Goal: Transaction & Acquisition: Purchase product/service

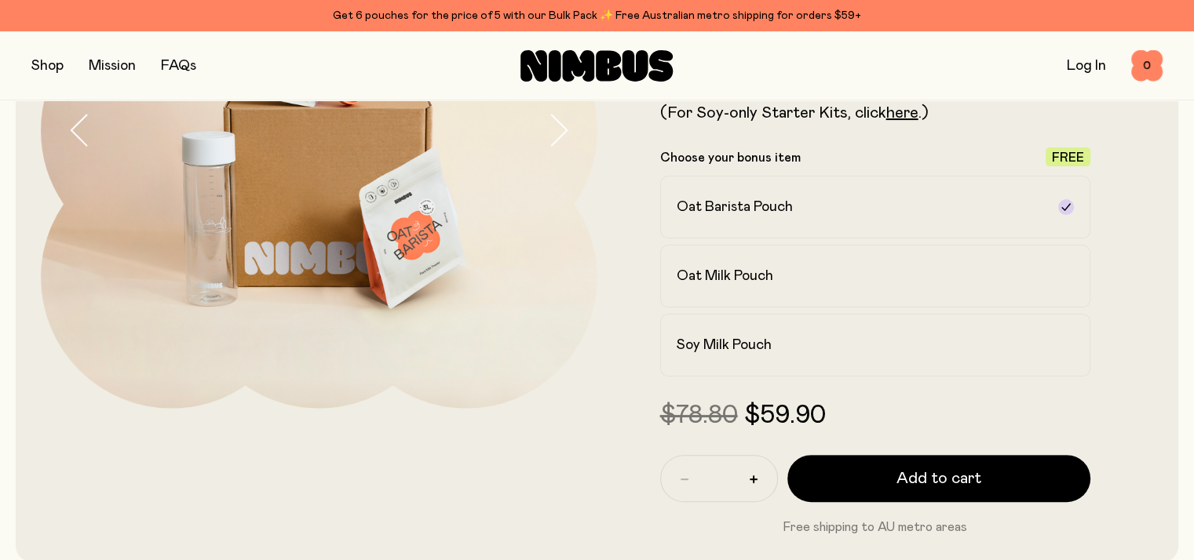
scroll to position [314, 0]
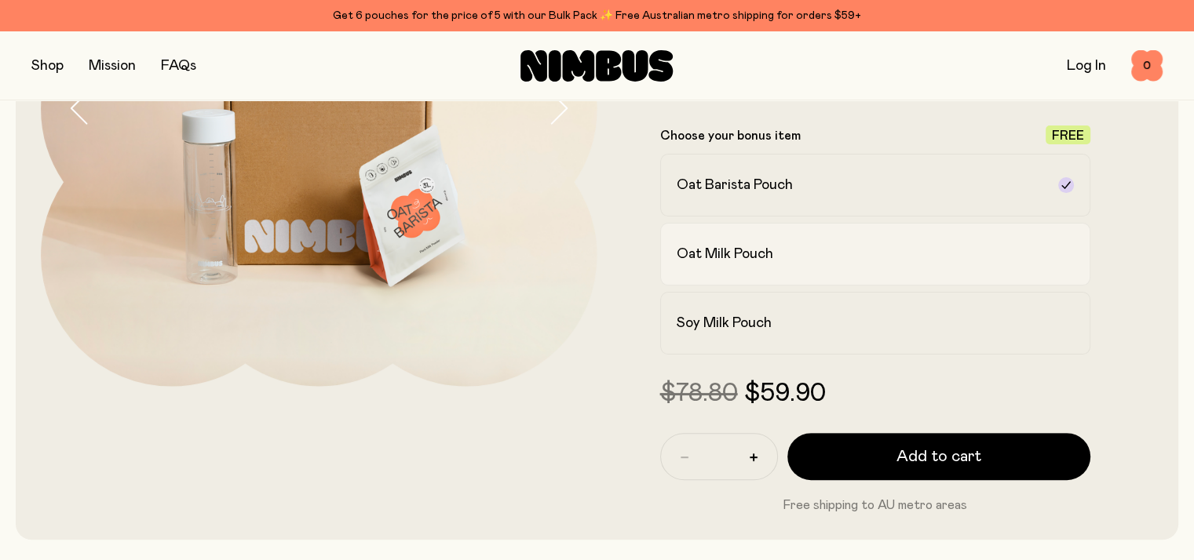
click at [740, 264] on h2 "Oat Milk Pouch" at bounding box center [724, 254] width 97 height 19
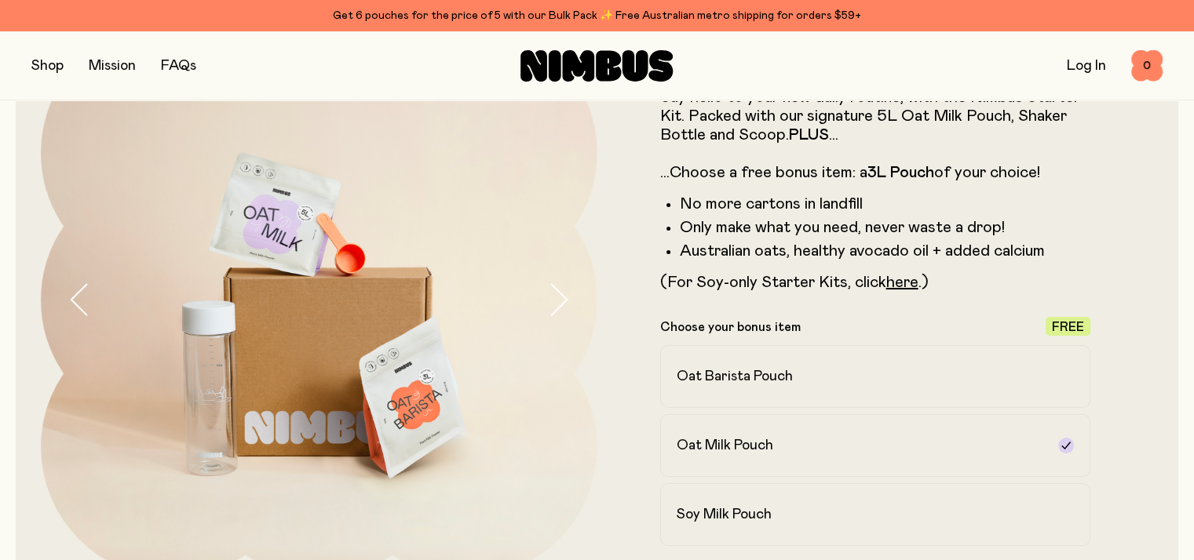
scroll to position [104, 0]
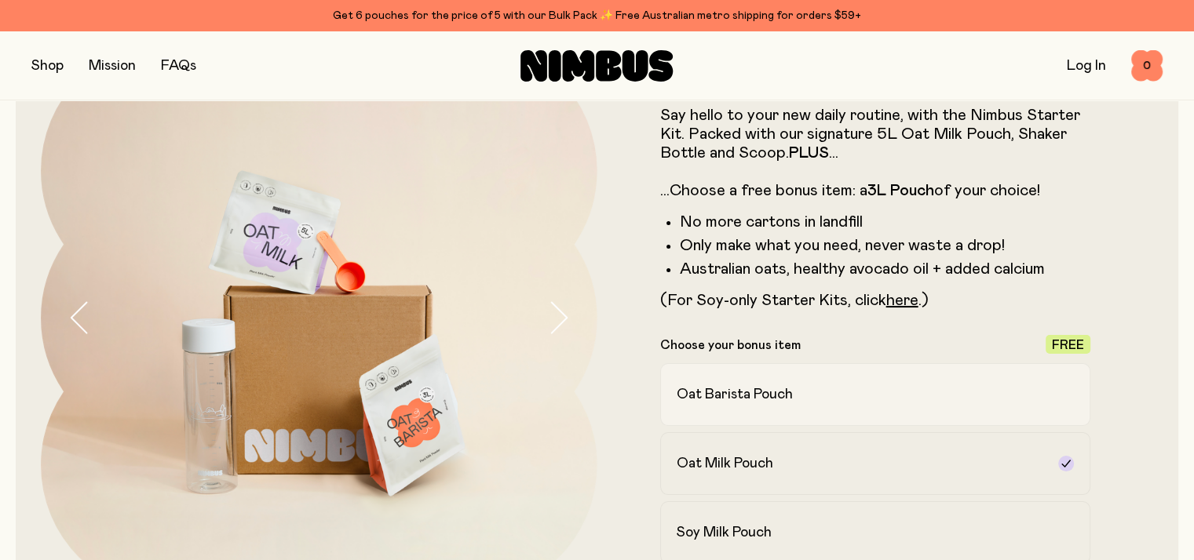
click at [796, 403] on div "Oat Barista Pouch" at bounding box center [861, 394] width 370 height 19
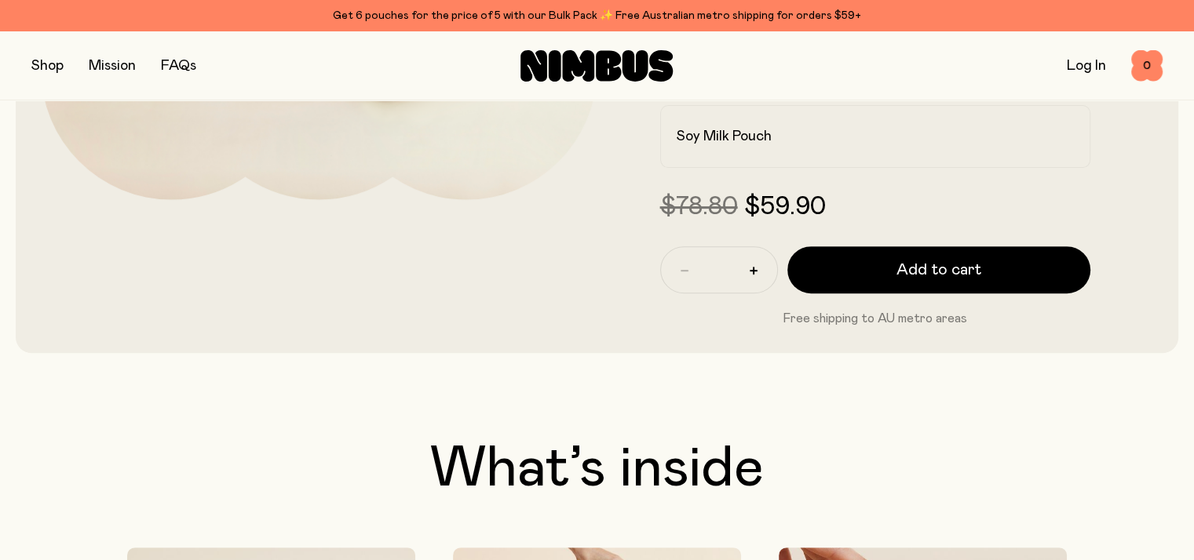
scroll to position [628, 0]
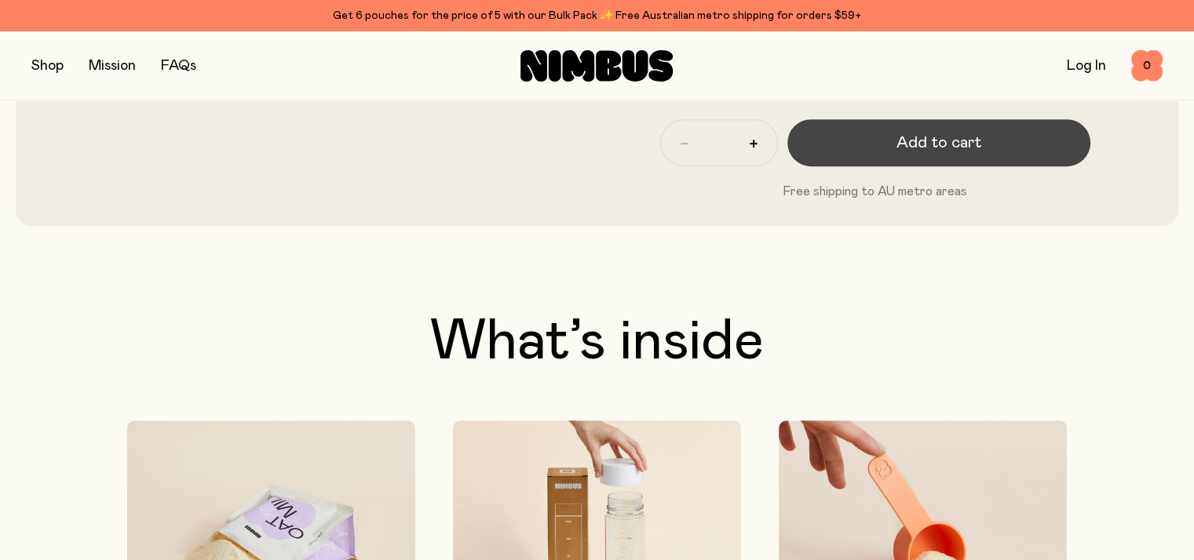
click at [928, 153] on span "Add to cart" at bounding box center [938, 143] width 85 height 22
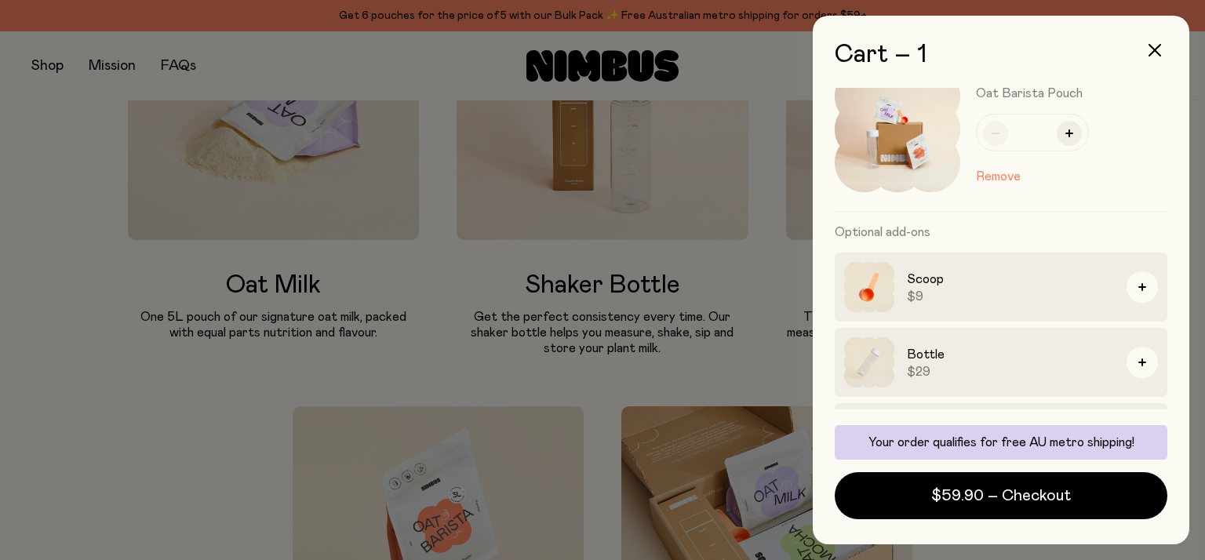
scroll to position [0, 0]
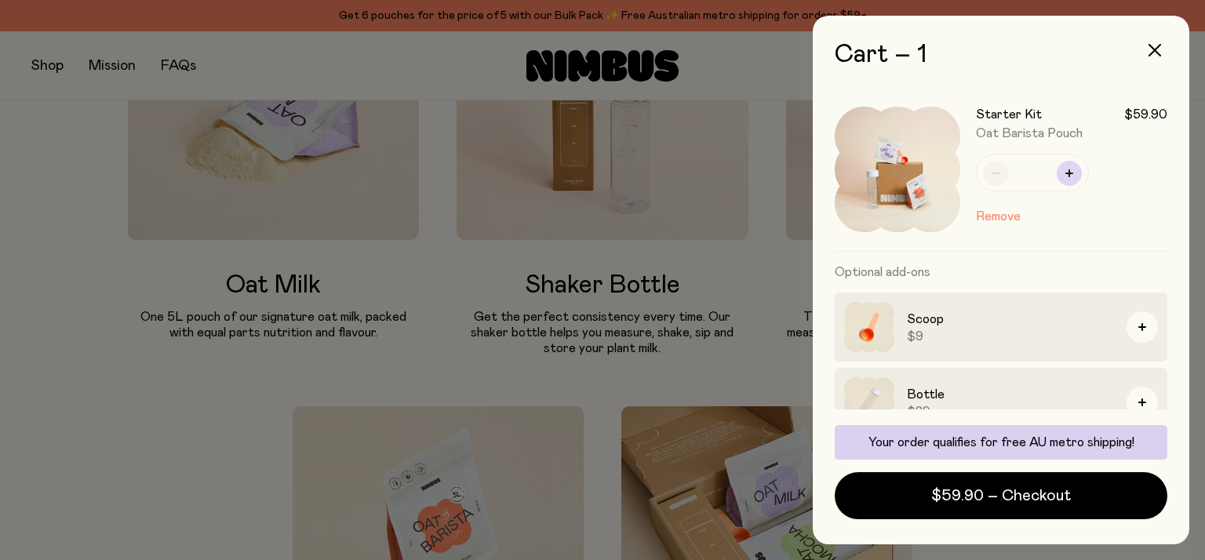
click at [1067, 177] on icon "button" at bounding box center [1070, 174] width 8 height 8
click at [994, 178] on button "button" at bounding box center [995, 173] width 25 height 25
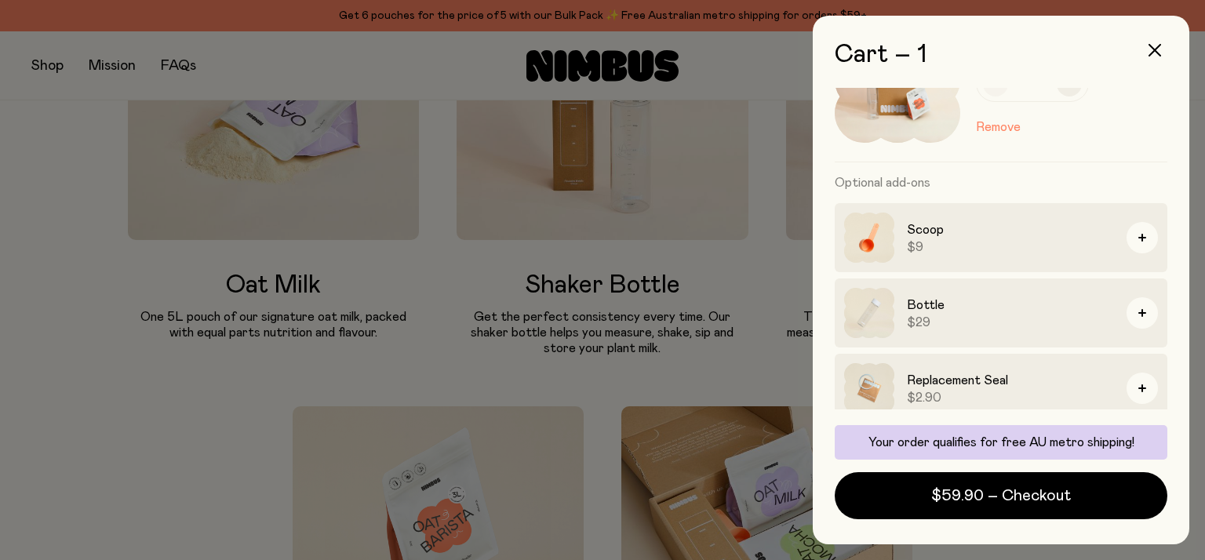
scroll to position [103, 0]
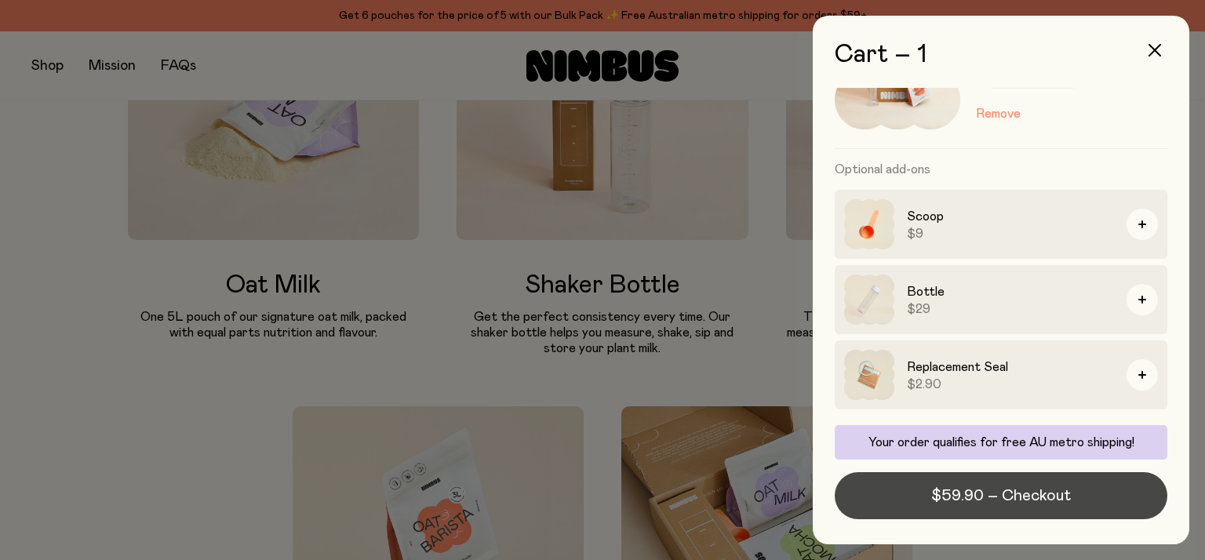
click at [1048, 501] on span "$59.90 – Checkout" at bounding box center [1002, 496] width 140 height 22
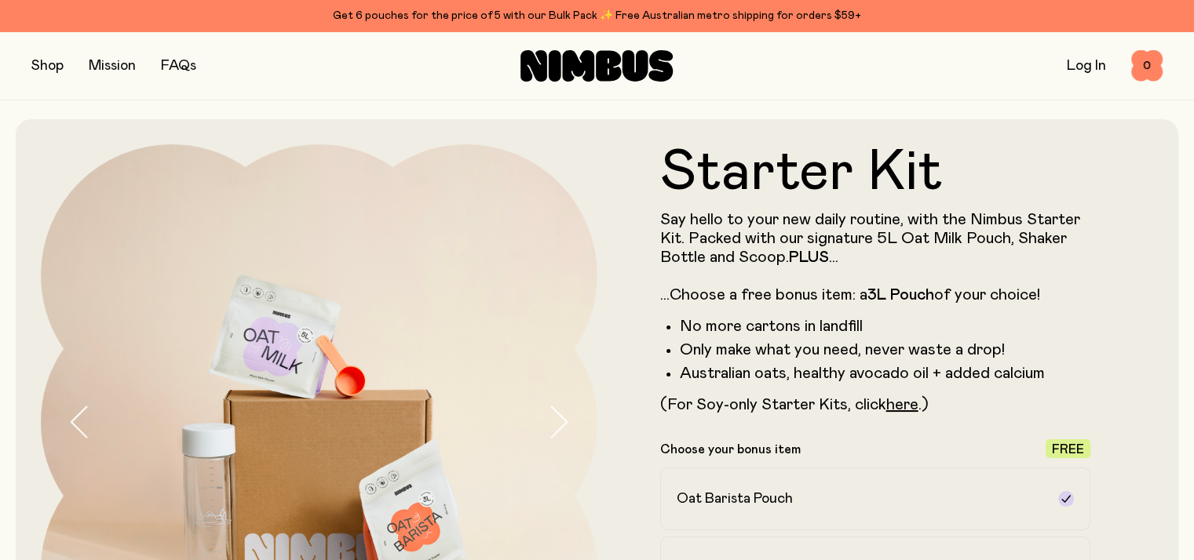
click at [45, 65] on button "button" at bounding box center [47, 66] width 32 height 22
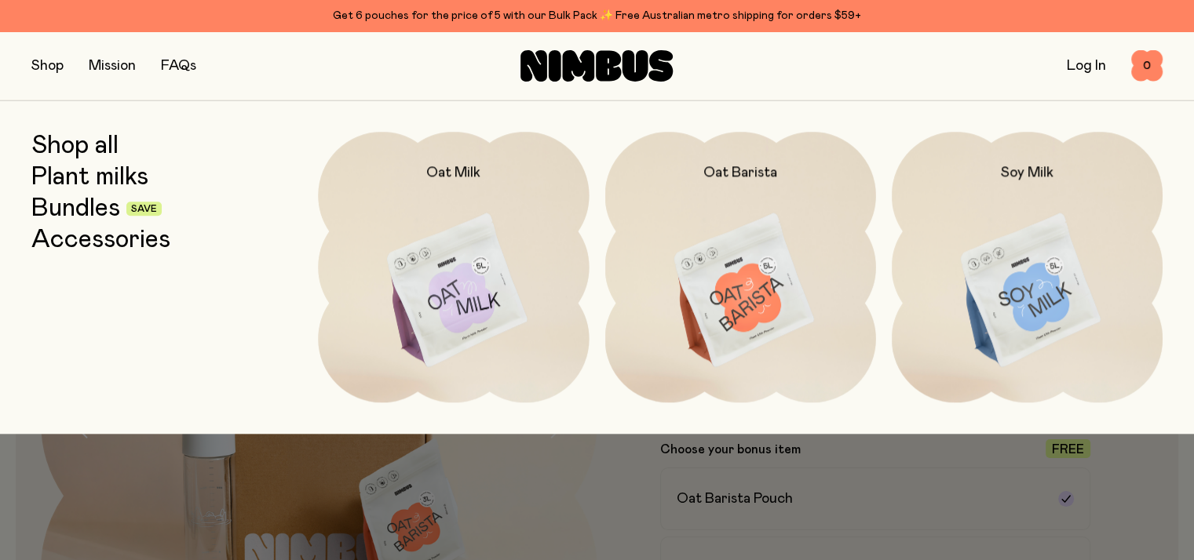
click at [89, 152] on link "Shop all" at bounding box center [74, 146] width 87 height 28
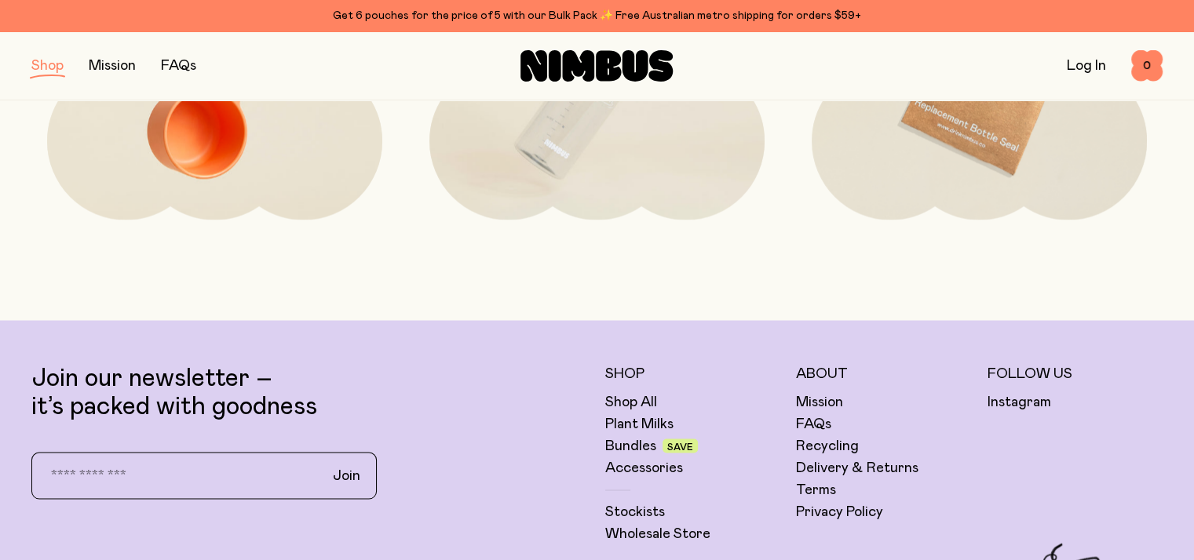
scroll to position [2825, 0]
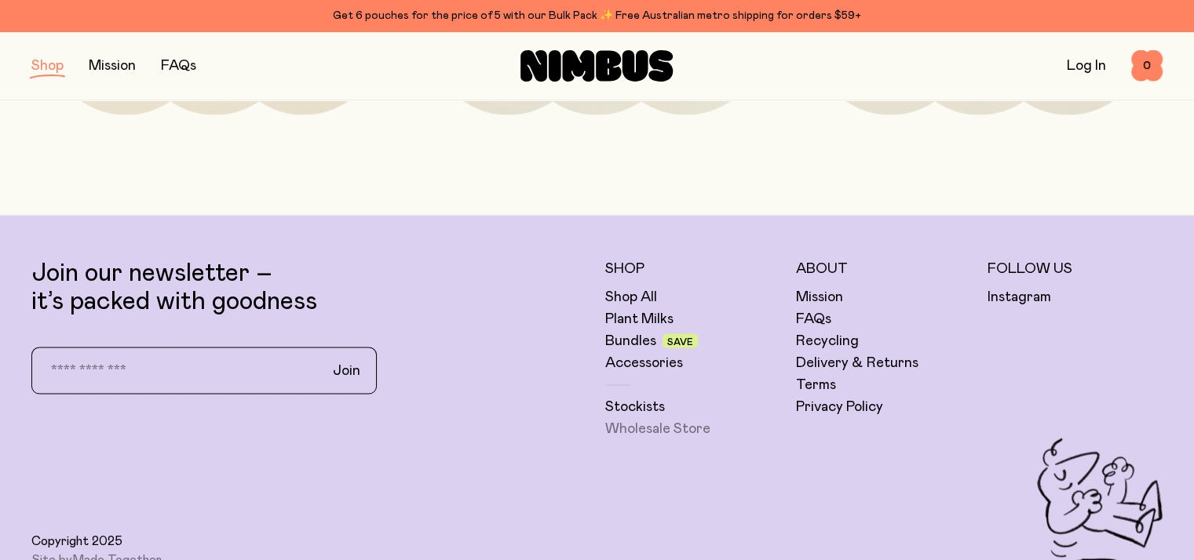
click at [673, 426] on link "Wholesale Store" at bounding box center [657, 428] width 105 height 19
